Goal: Transaction & Acquisition: Purchase product/service

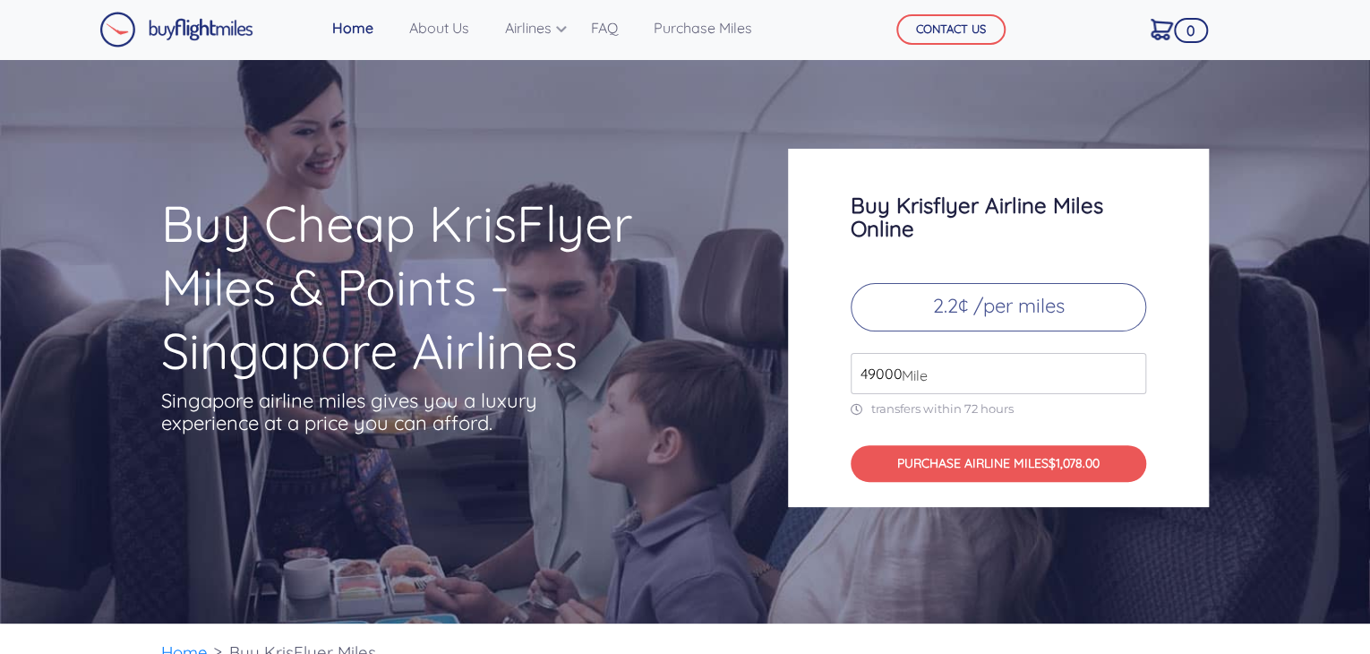
click at [957, 320] on p "2.2¢ /per miles" at bounding box center [999, 307] width 296 height 48
click at [932, 367] on input "49000" at bounding box center [999, 373] width 296 height 41
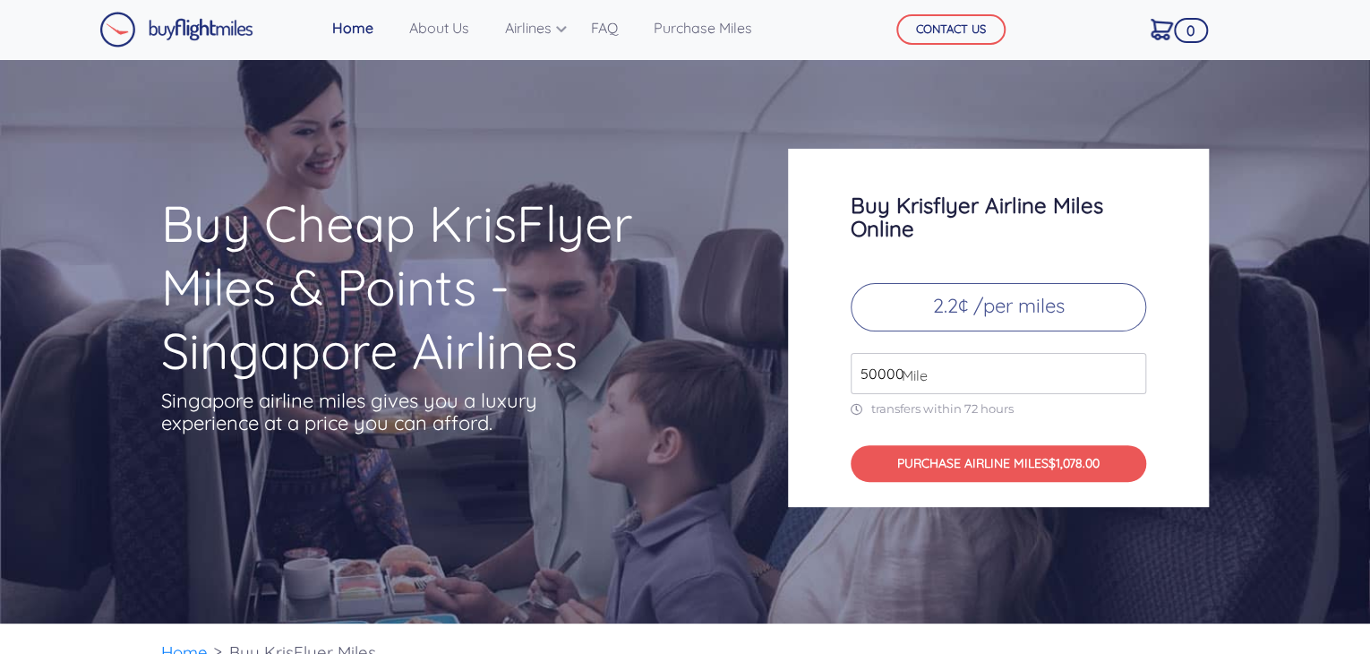
click at [1129, 364] on input "50000" at bounding box center [999, 373] width 296 height 41
click at [1129, 364] on input "51000" at bounding box center [999, 373] width 296 height 41
click at [1129, 364] on input "52000" at bounding box center [999, 373] width 296 height 41
click at [1129, 364] on input "53000" at bounding box center [999, 373] width 296 height 41
click at [1129, 364] on input "54000" at bounding box center [999, 373] width 296 height 41
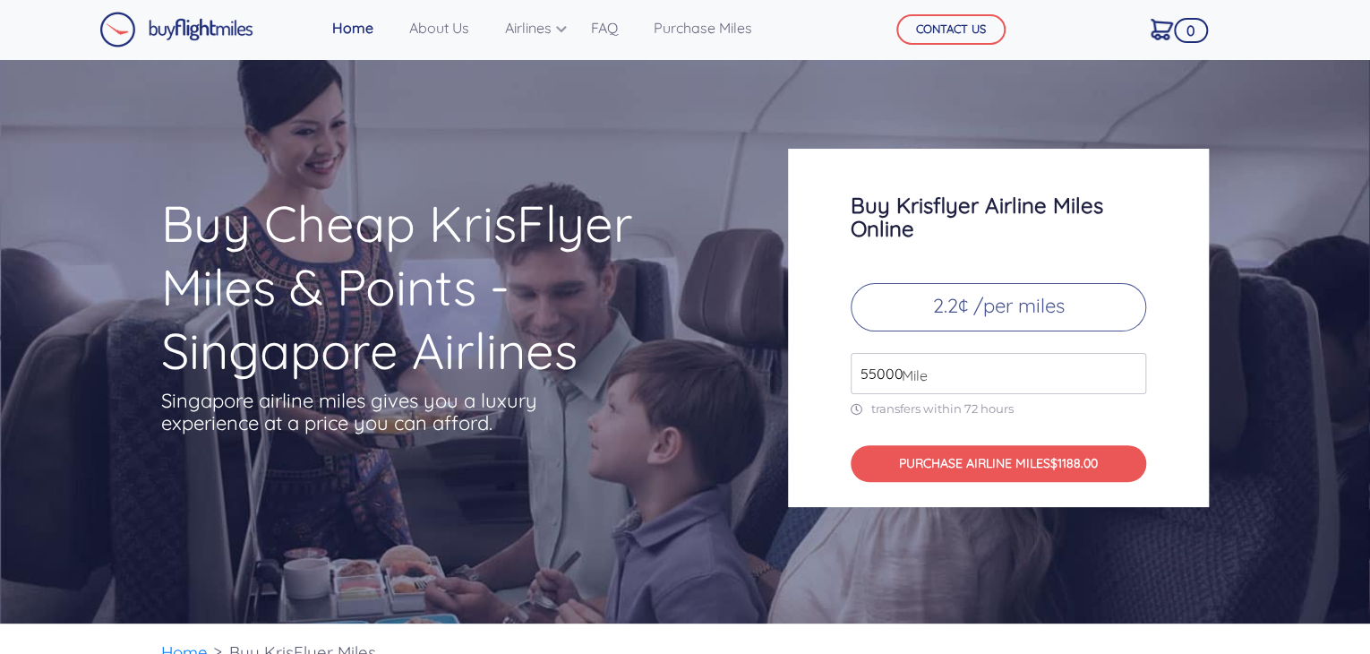
click at [1129, 364] on input "55000" at bounding box center [999, 373] width 296 height 41
click at [1129, 364] on input "56000" at bounding box center [999, 373] width 296 height 41
click at [1129, 364] on input "57000" at bounding box center [999, 373] width 296 height 41
click at [1129, 364] on input "58000" at bounding box center [999, 373] width 296 height 41
click at [1129, 364] on input "59000" at bounding box center [999, 373] width 296 height 41
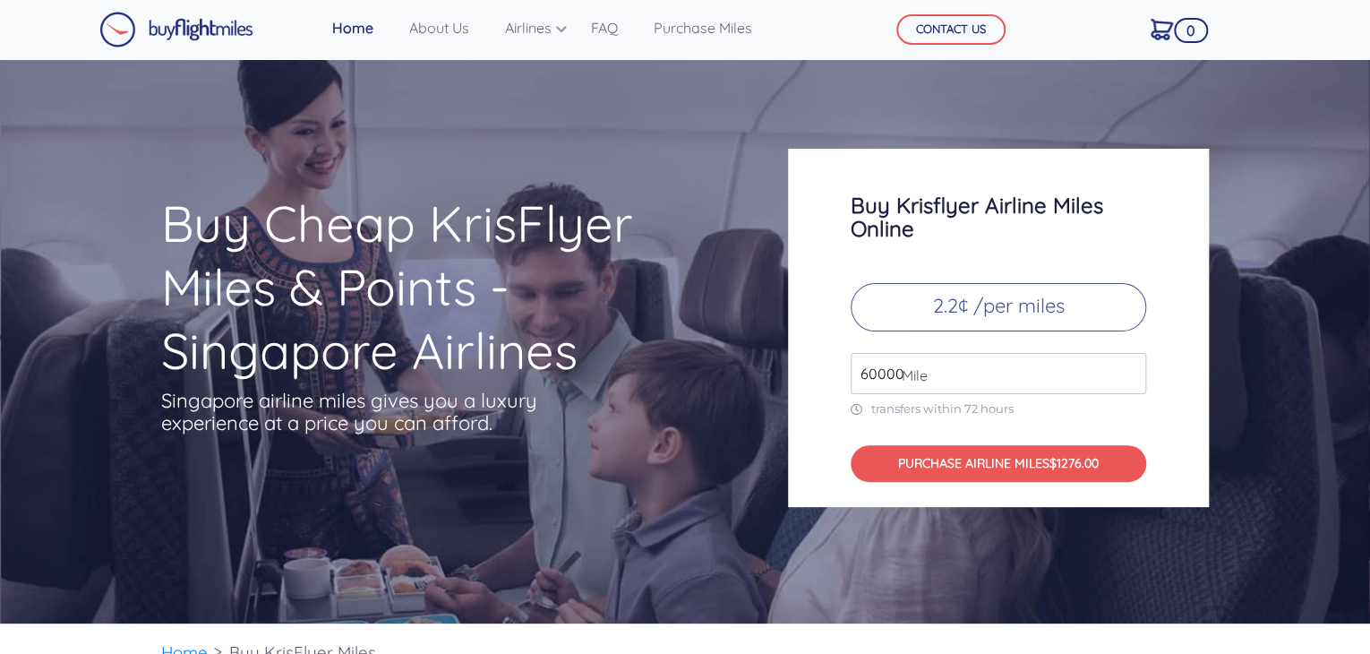
click at [1129, 364] on input "60000" at bounding box center [999, 373] width 296 height 41
click at [1129, 364] on input "61000" at bounding box center [999, 373] width 296 height 41
click at [1129, 364] on input "62000" at bounding box center [999, 373] width 296 height 41
click at [1129, 364] on input "63000" at bounding box center [999, 373] width 296 height 41
click at [1129, 364] on input "64000" at bounding box center [999, 373] width 296 height 41
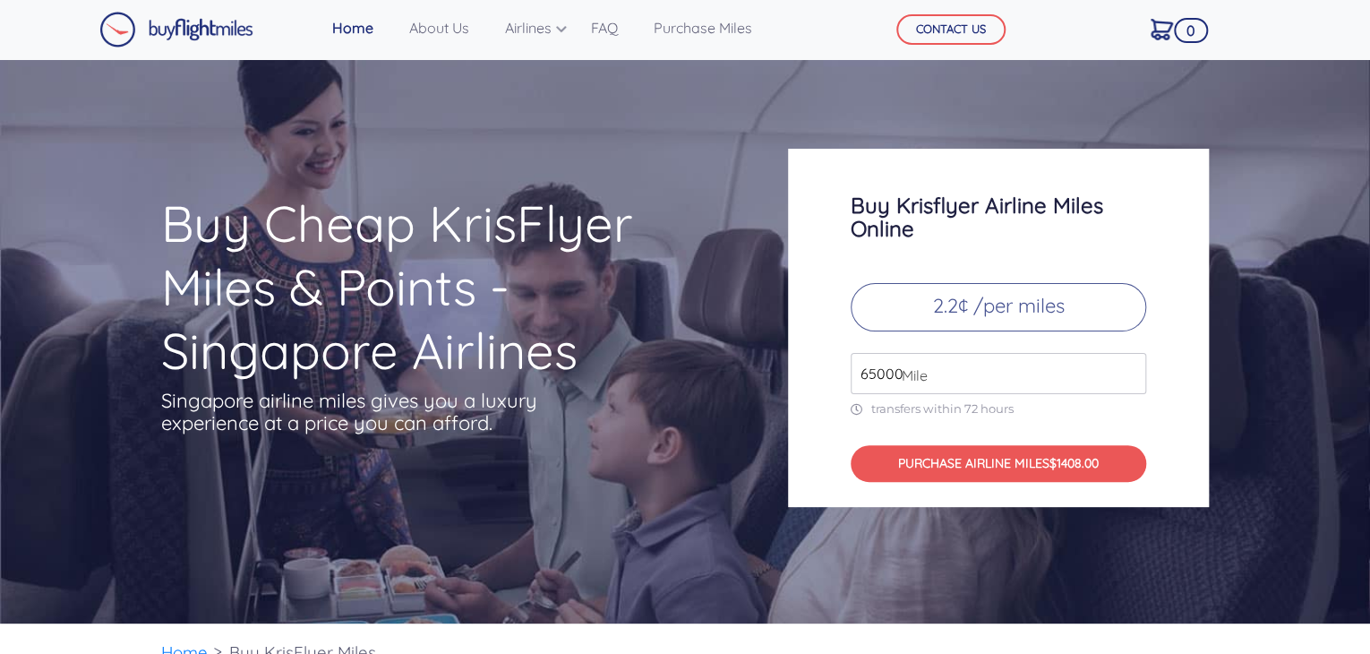
click at [1129, 364] on input "65000" at bounding box center [999, 373] width 296 height 41
click at [1129, 364] on input "66000" at bounding box center [999, 373] width 296 height 41
click at [1129, 364] on input "67000" at bounding box center [999, 373] width 296 height 41
click at [1129, 364] on input "68000" at bounding box center [999, 373] width 296 height 41
click at [1129, 364] on input "69000" at bounding box center [999, 373] width 296 height 41
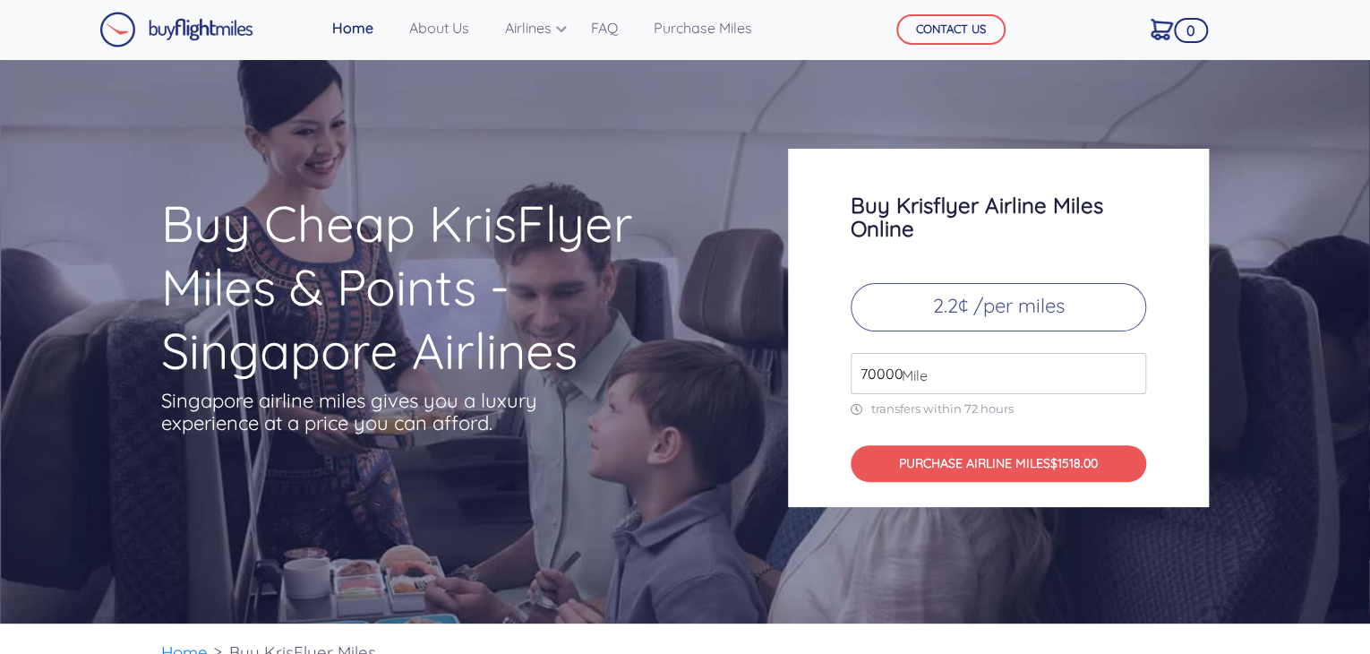
click at [1129, 364] on input "70000" at bounding box center [999, 373] width 296 height 41
click at [1129, 364] on input "71000" at bounding box center [999, 373] width 296 height 41
click at [1129, 364] on input "72000" at bounding box center [999, 373] width 296 height 41
click at [1129, 364] on input "73000" at bounding box center [999, 373] width 296 height 41
click at [1129, 364] on input "74000" at bounding box center [999, 373] width 296 height 41
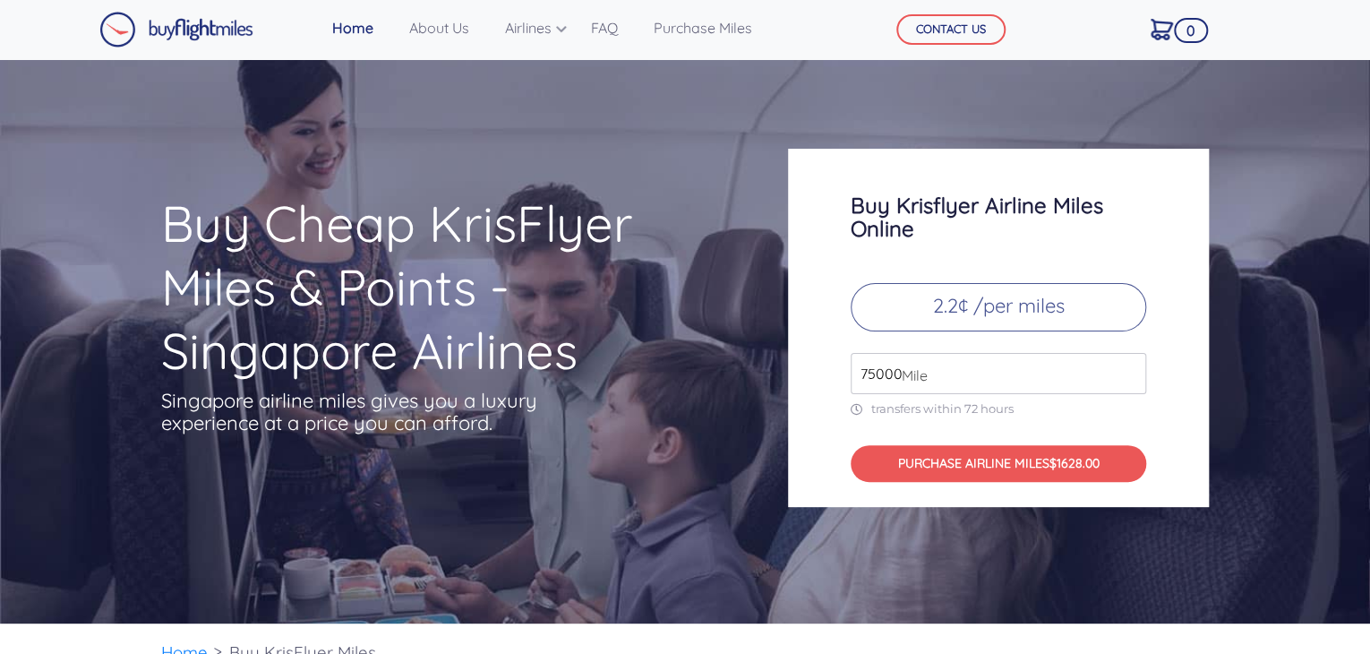
click at [1125, 372] on input "75000" at bounding box center [999, 373] width 296 height 41
click at [1125, 372] on input "76000" at bounding box center [999, 373] width 296 height 41
click at [1125, 372] on input "77000" at bounding box center [999, 373] width 296 height 41
click at [1125, 372] on input "78000" at bounding box center [999, 373] width 296 height 41
click at [1125, 372] on input "79000" at bounding box center [999, 373] width 296 height 41
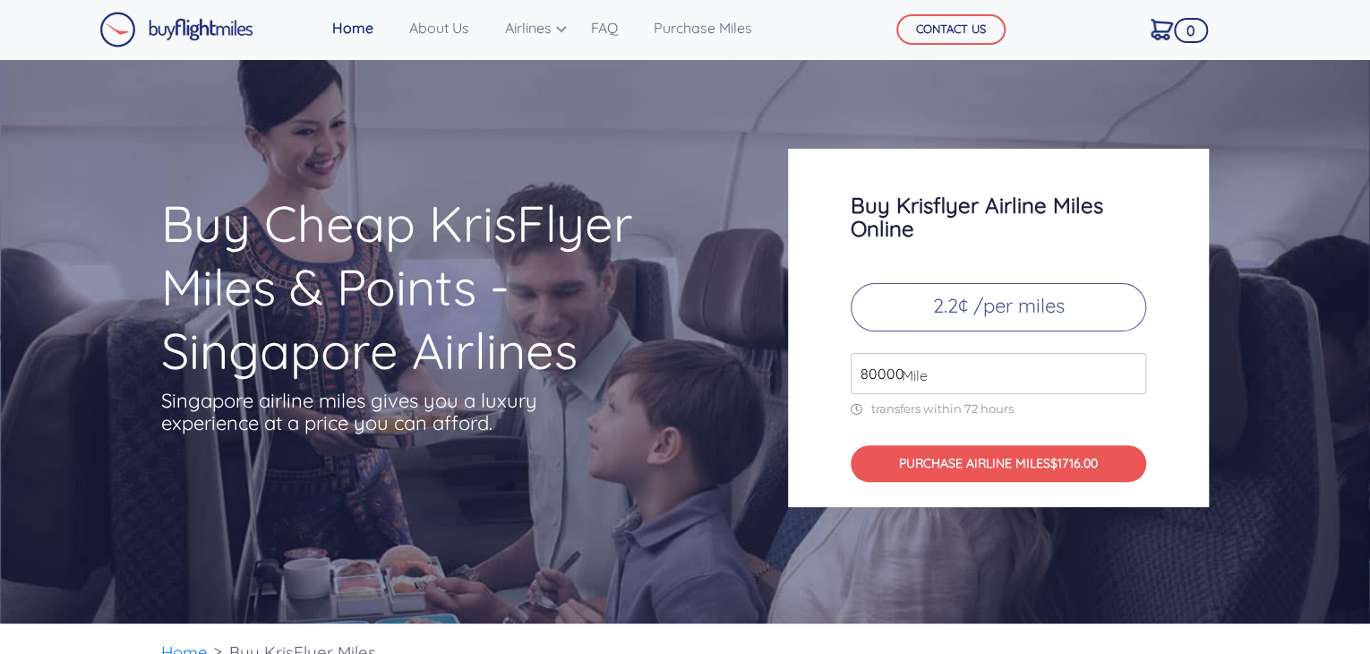
click at [1125, 372] on input "80000" at bounding box center [999, 373] width 296 height 41
click at [1125, 372] on input "81000" at bounding box center [999, 373] width 296 height 41
click at [1125, 372] on input "82000" at bounding box center [999, 373] width 296 height 41
click at [884, 360] on input "82000" at bounding box center [999, 373] width 296 height 41
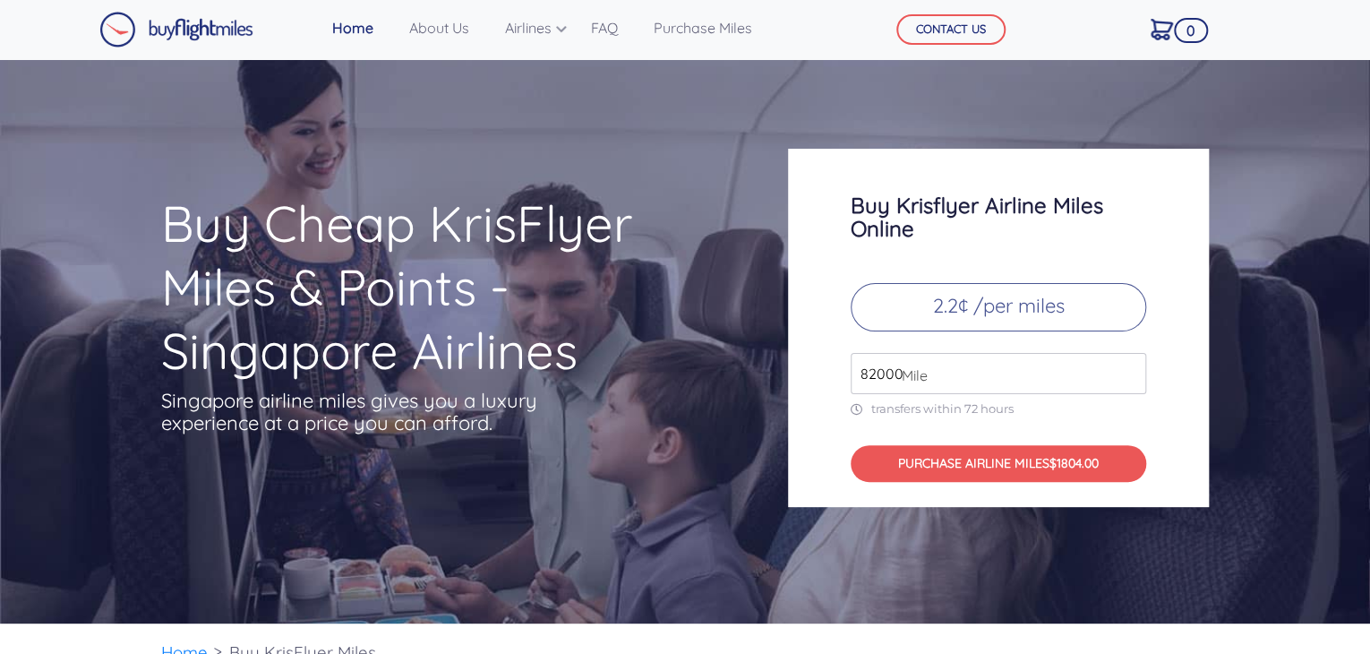
click at [884, 360] on input "82000" at bounding box center [999, 373] width 296 height 41
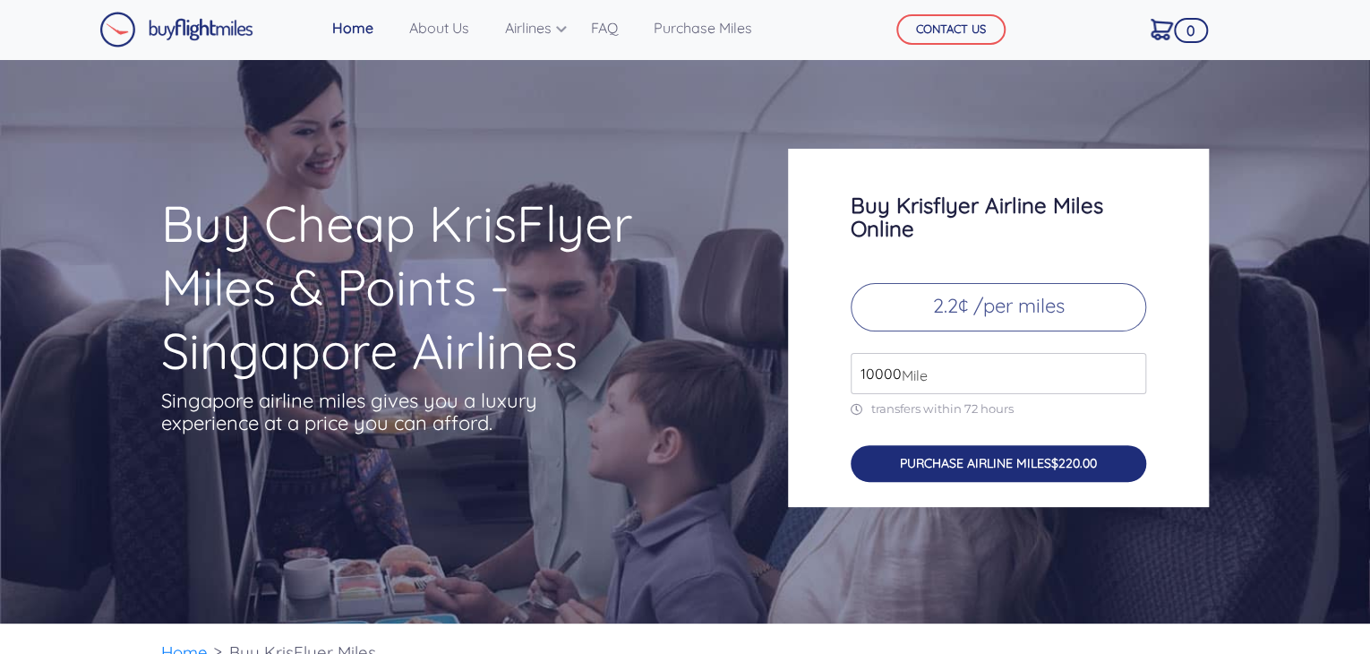
click at [1006, 467] on button "PURCHASE AIRLINE MILES $220.00" at bounding box center [999, 463] width 296 height 37
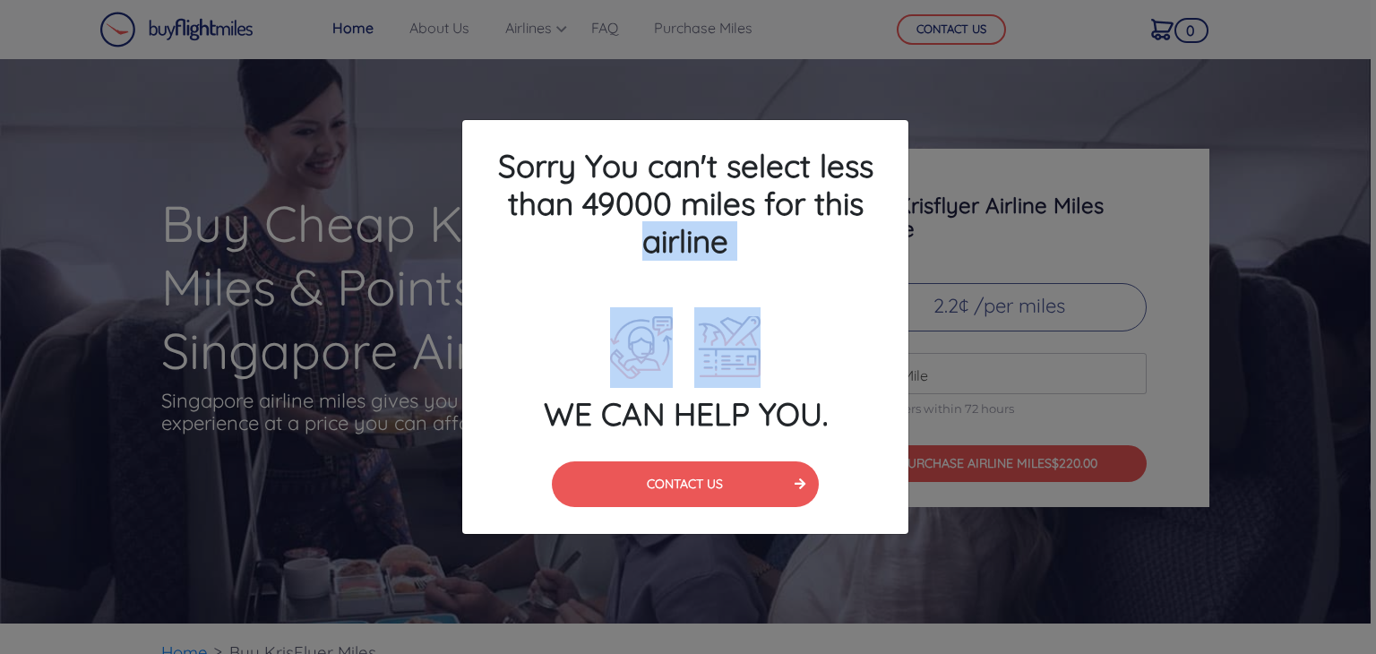
drag, startPoint x: 1076, startPoint y: 330, endPoint x: 867, endPoint y: 187, distance: 252.7
click at [867, 187] on div "Sorry You can't select less than 49000 miles for this airline WE CAN HELP YOU. …" at bounding box center [688, 327] width 1376 height 654
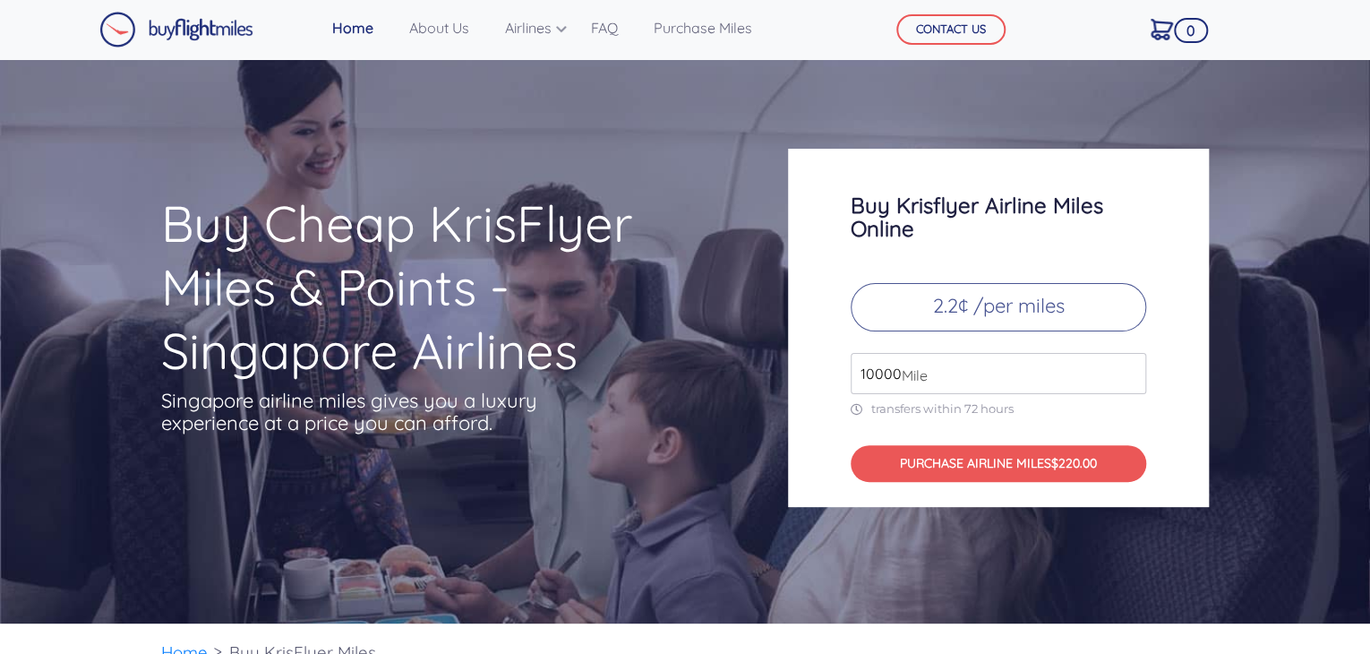
click at [893, 366] on span "Mile" at bounding box center [910, 375] width 35 height 21
click at [890, 373] on input "10000" at bounding box center [999, 373] width 296 height 41
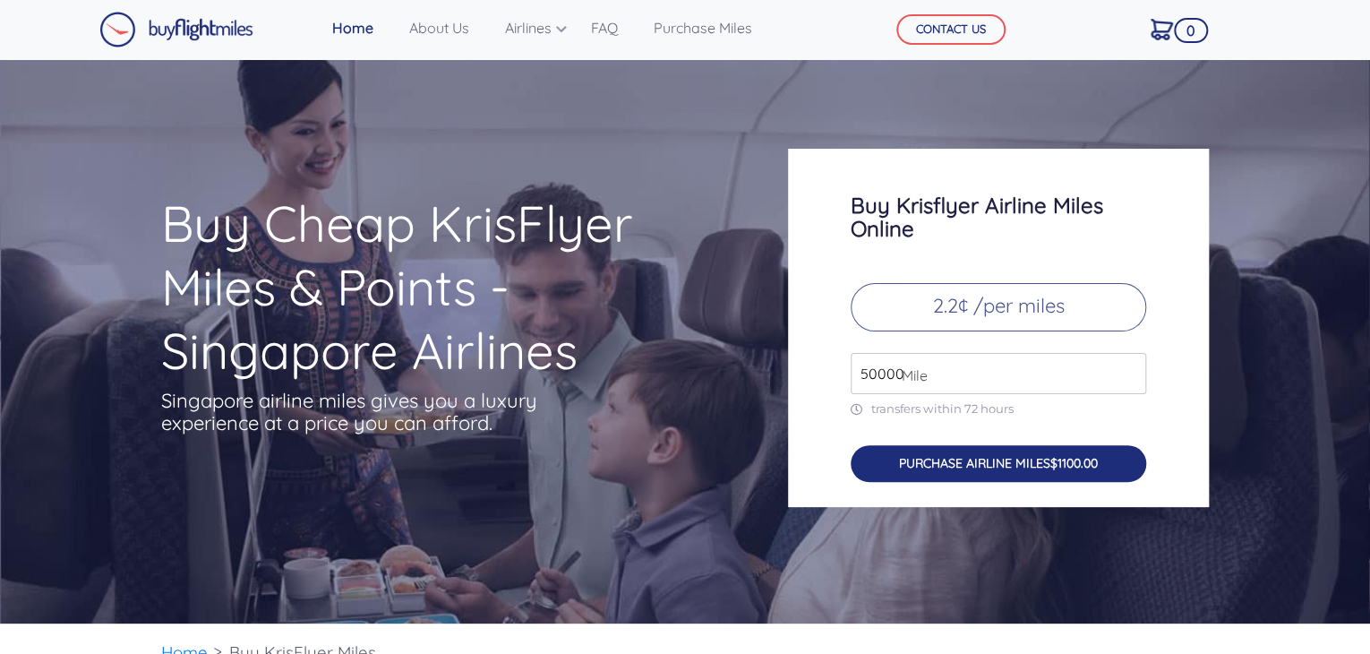
type input "50000"
click at [1018, 470] on button "PURCHASE AIRLINE MILES $1100.00" at bounding box center [999, 463] width 296 height 37
click at [1018, 455] on button "PURCHASE AIRLINE MILES $1100.00" at bounding box center [999, 463] width 296 height 37
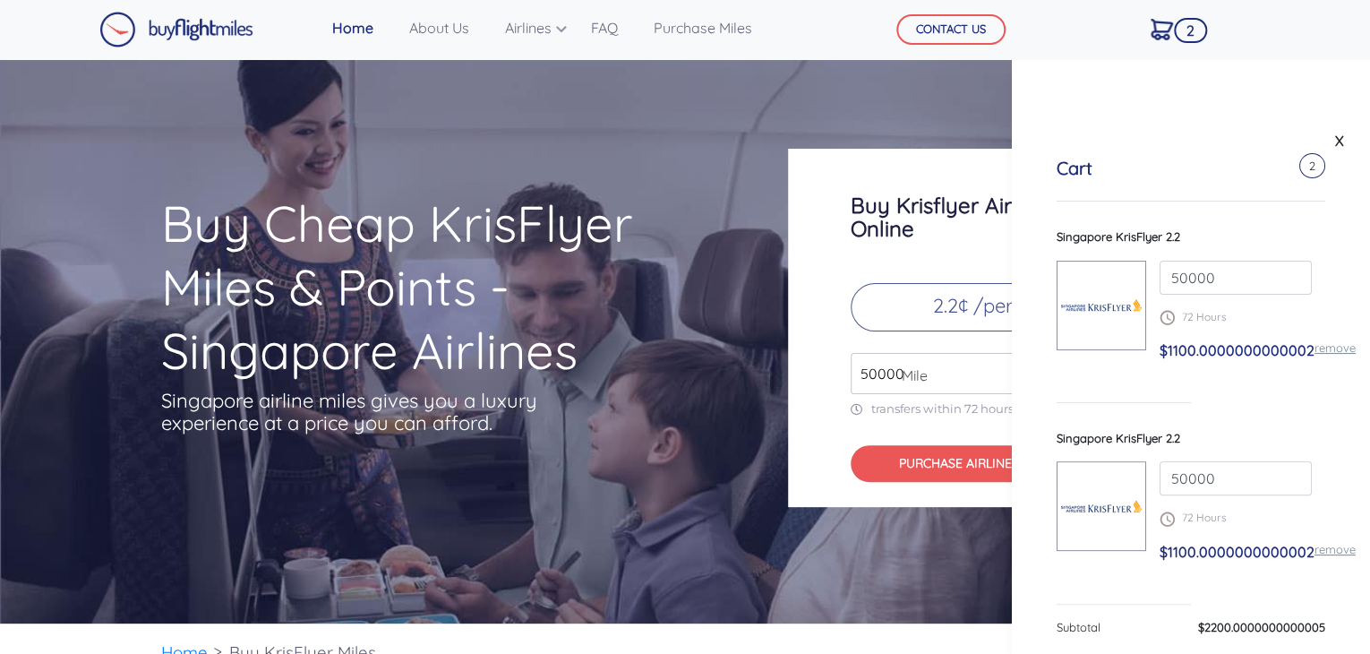
click at [1213, 434] on div "Singapore KrisFlyer 2.2" at bounding box center [1191, 439] width 269 height 18
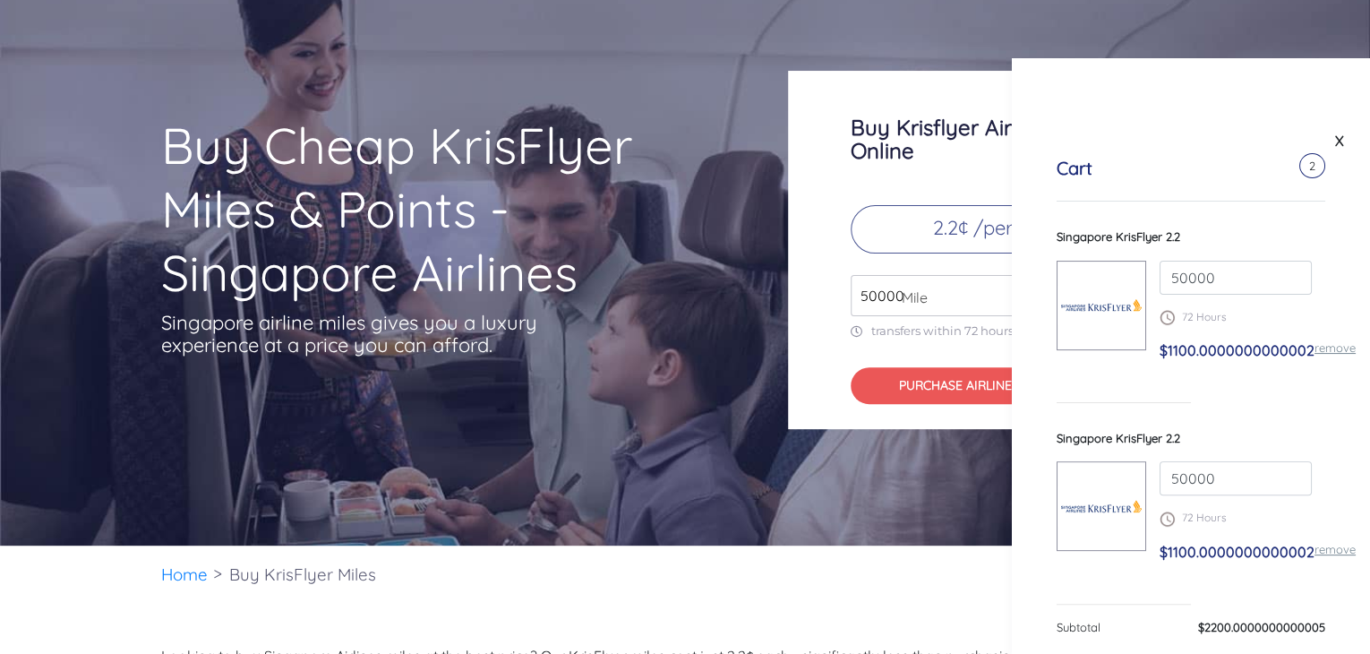
scroll to position [72, 0]
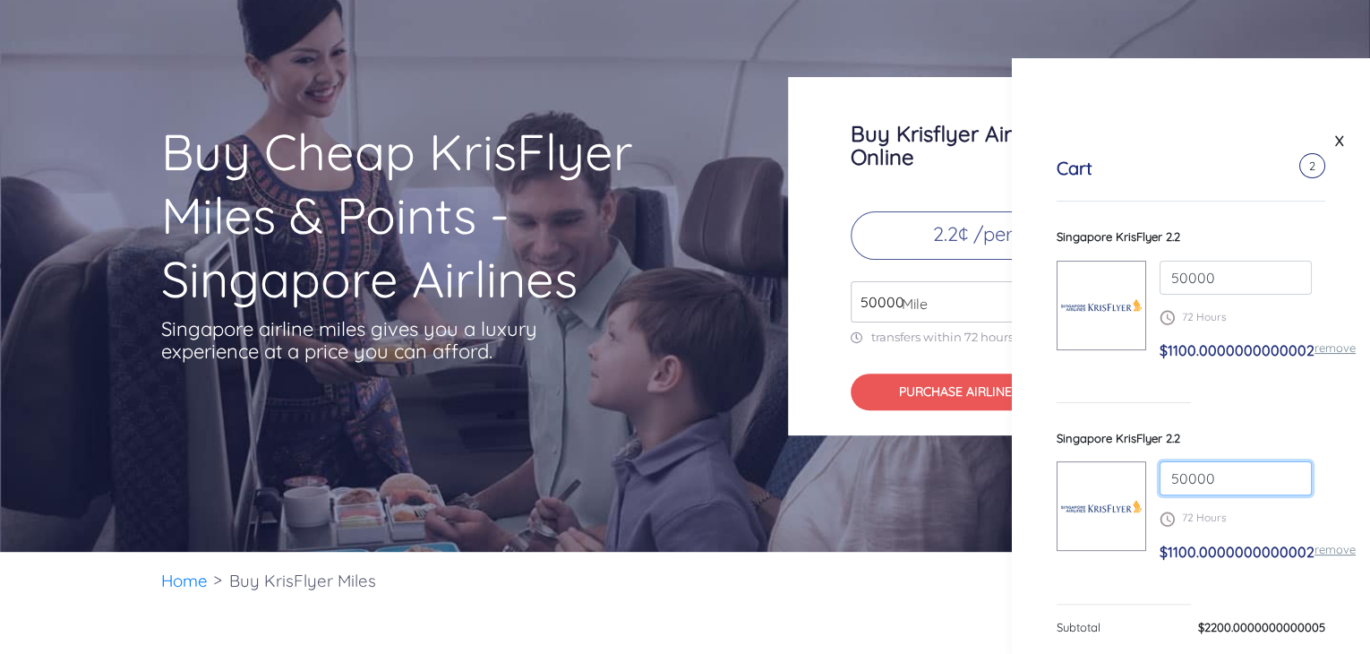
click at [1202, 483] on input "50000" at bounding box center [1236, 478] width 152 height 34
type input "0"
click at [1169, 569] on div "$1100.0000000000002 remove" at bounding box center [1236, 559] width 152 height 36
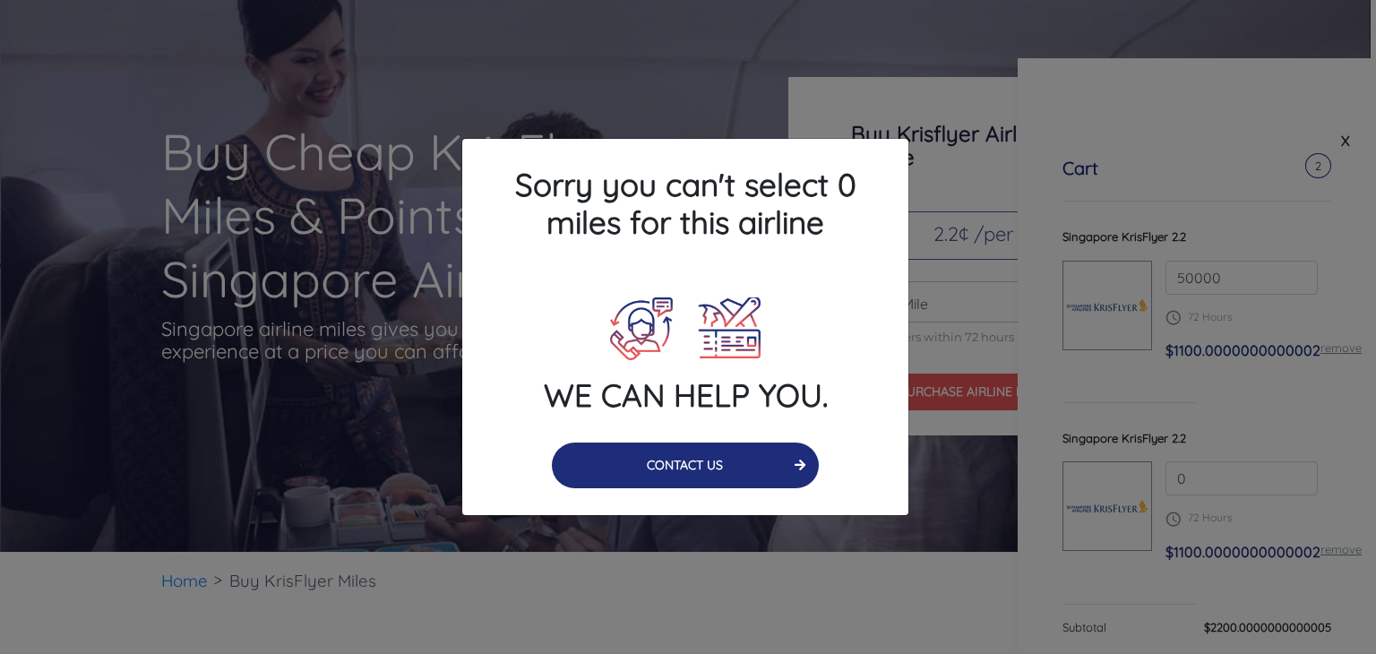
click at [756, 463] on button "CONTACT US" at bounding box center [686, 465] width 268 height 46
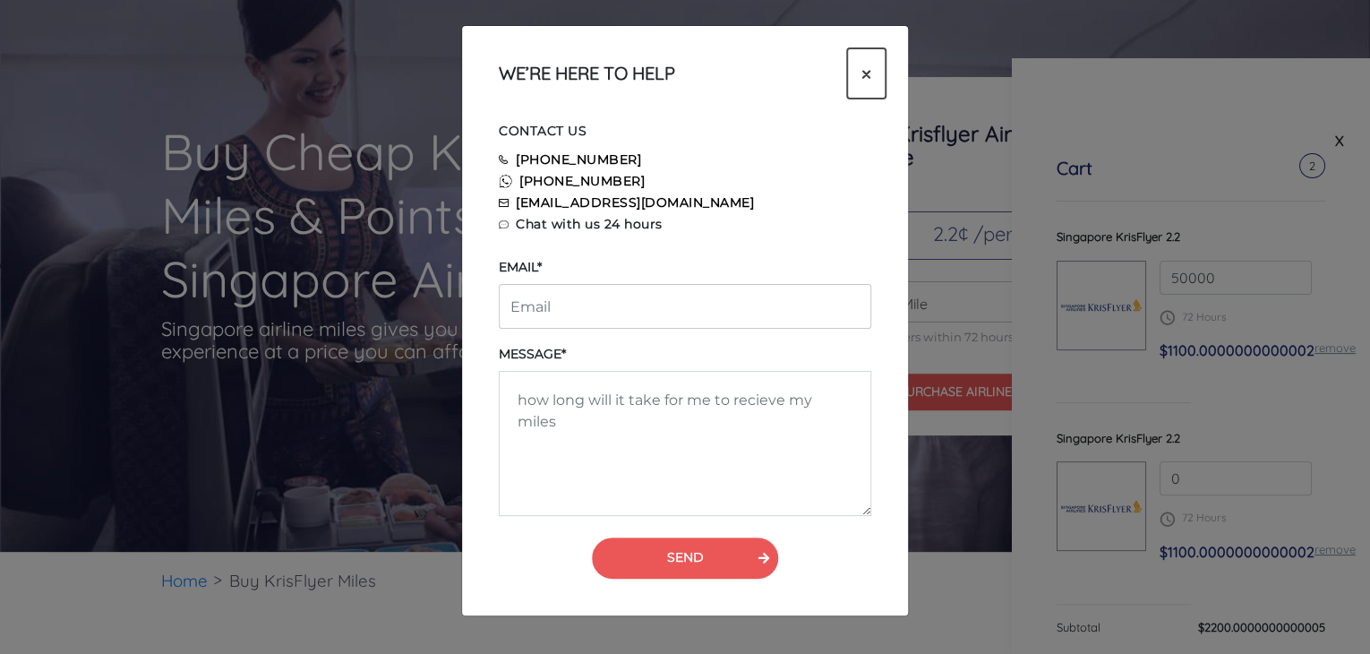
click at [872, 73] on button "×" at bounding box center [866, 73] width 39 height 50
